Goal: Task Accomplishment & Management: Manage account settings

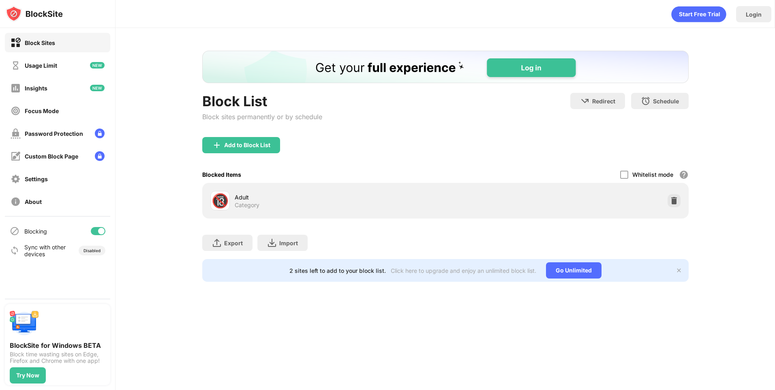
click at [98, 231] on div at bounding box center [101, 231] width 6 height 6
click at [105, 229] on div at bounding box center [98, 231] width 15 height 8
